Goal: Navigation & Orientation: Find specific page/section

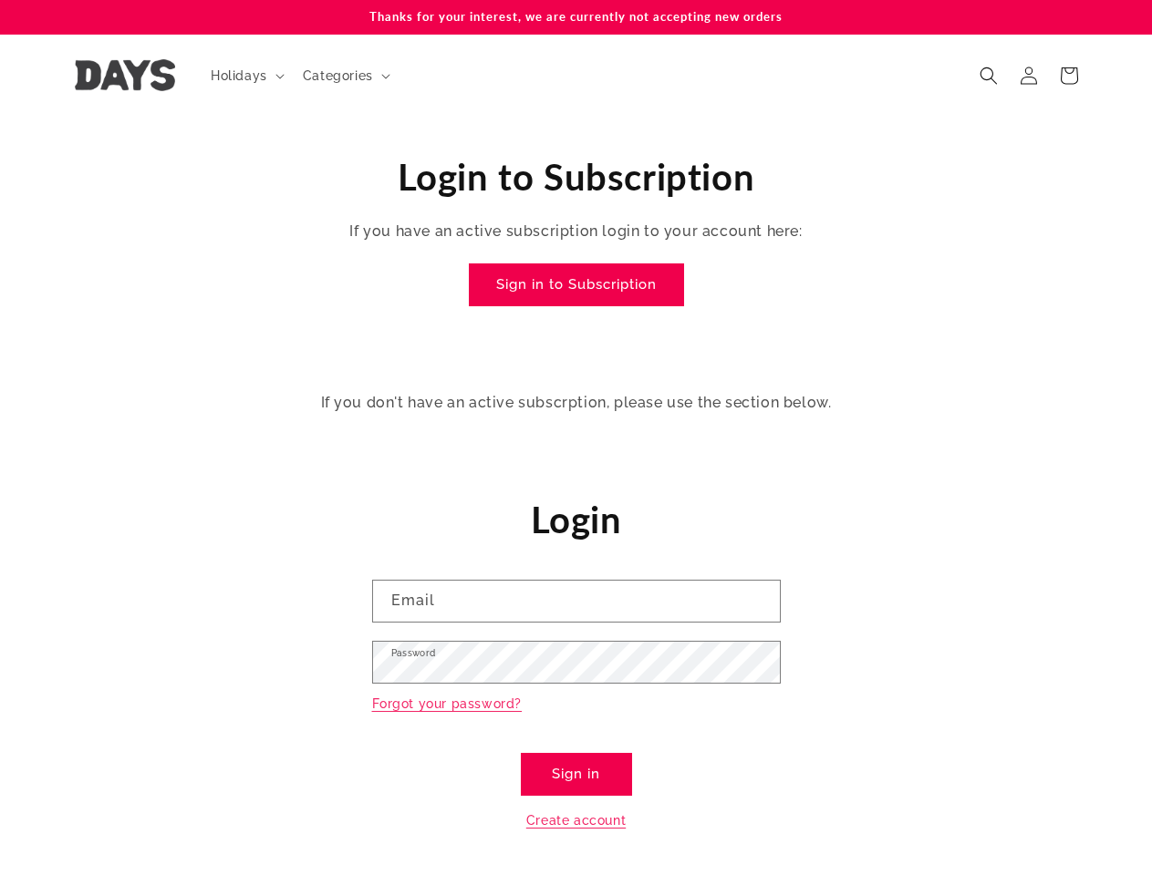
click at [575, 438] on div "If you don't have an active subscrption, please use the section below." at bounding box center [576, 409] width 1152 height 110
click at [245, 76] on span "Holidays" at bounding box center [239, 75] width 57 height 16
click at [344, 76] on span "Categories" at bounding box center [338, 75] width 70 height 16
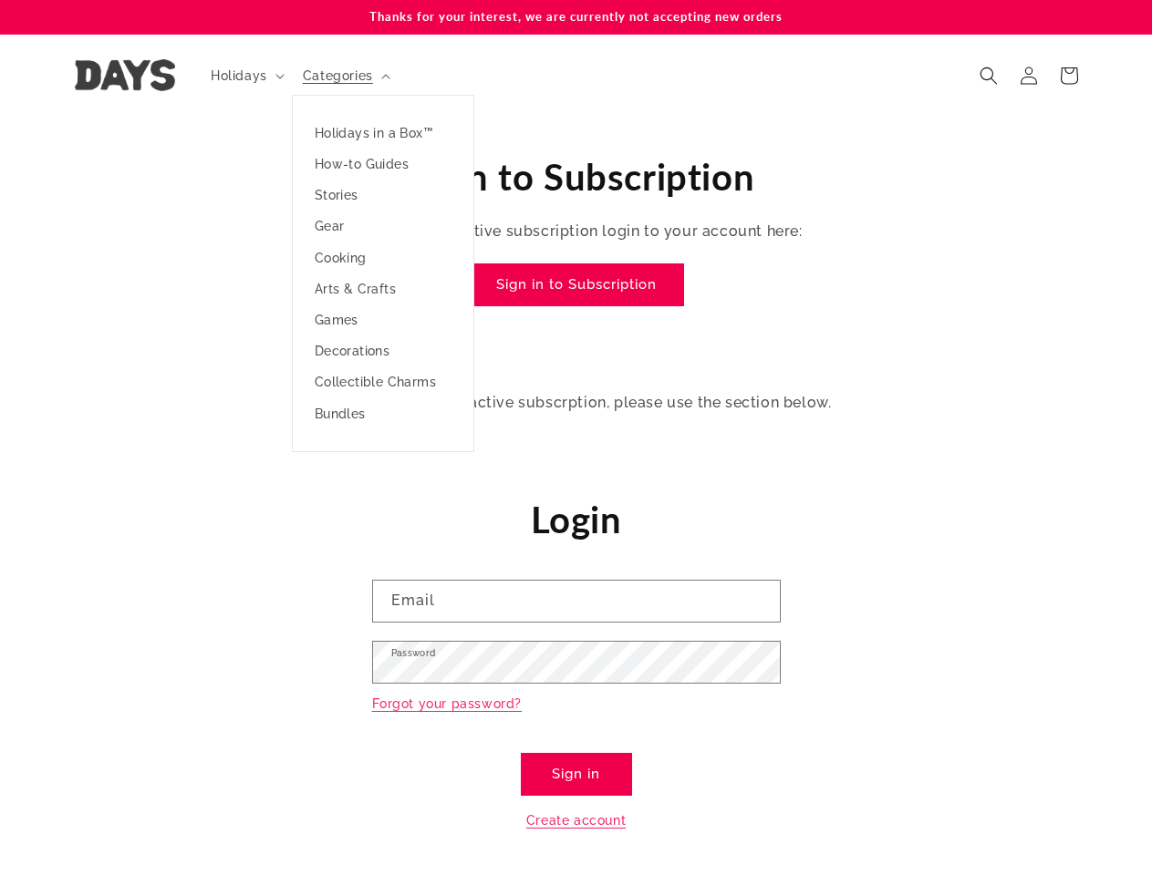
click at [989, 76] on icon "Search" at bounding box center [988, 76] width 18 height 18
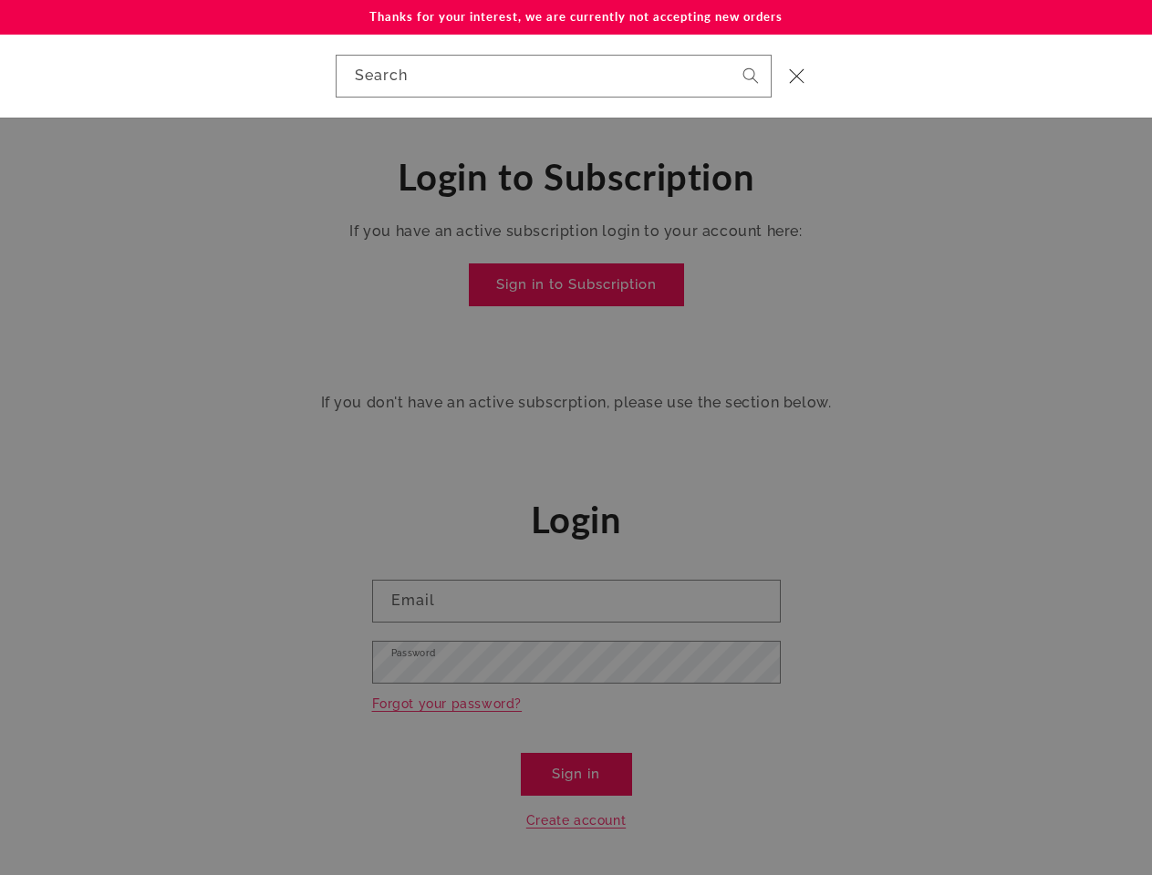
click at [990, 96] on div "Search" at bounding box center [576, 76] width 1152 height 83
